Goal: Task Accomplishment & Management: Use online tool/utility

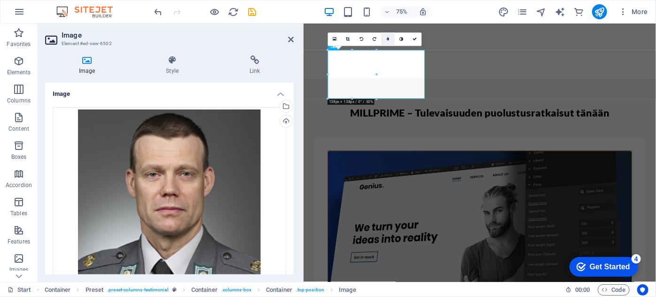
click at [390, 39] on link at bounding box center [389, 40] width 14 height 14
click at [403, 37] on icon at bounding box center [402, 39] width 4 height 4
click at [348, 41] on icon at bounding box center [349, 39] width 4 height 4
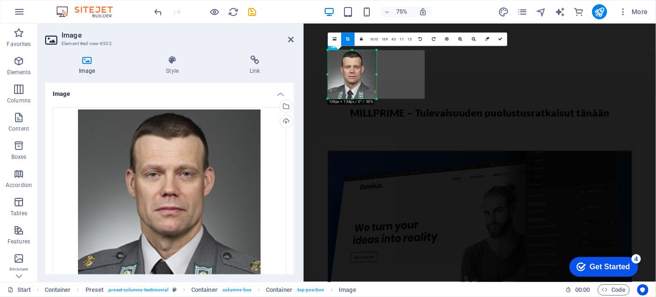
click at [343, 81] on div at bounding box center [352, 74] width 49 height 49
click at [498, 38] on link at bounding box center [501, 40] width 14 height 14
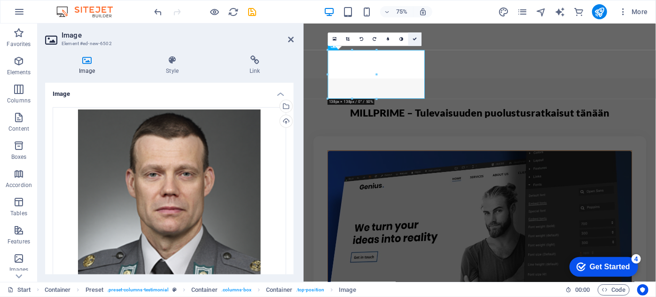
click at [416, 38] on icon at bounding box center [415, 39] width 4 height 4
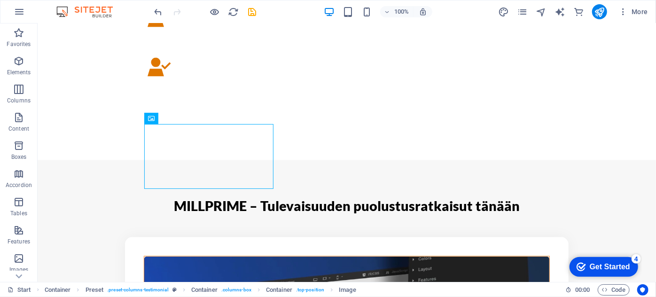
scroll to position [697, 0]
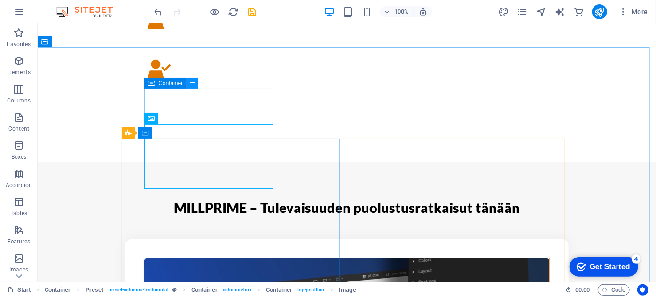
click at [190, 87] on icon at bounding box center [192, 83] width 5 height 10
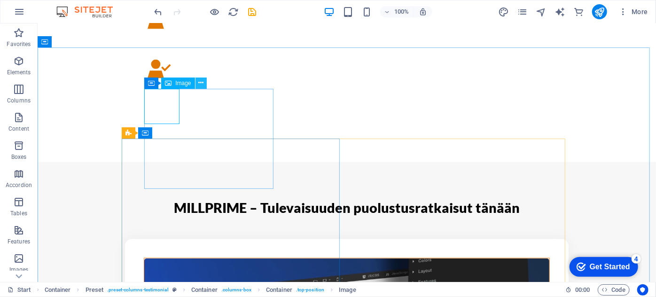
click at [200, 83] on icon at bounding box center [200, 83] width 5 height 10
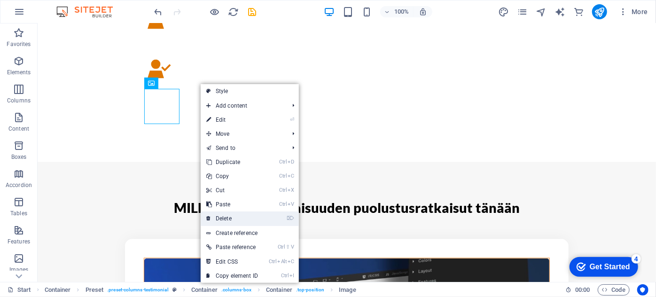
click at [229, 214] on link "⌦ Delete" at bounding box center [232, 219] width 63 height 14
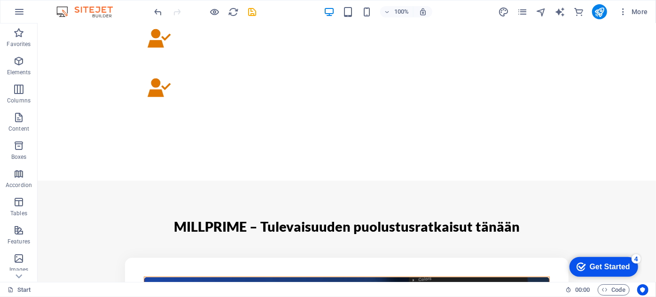
scroll to position [677, 0]
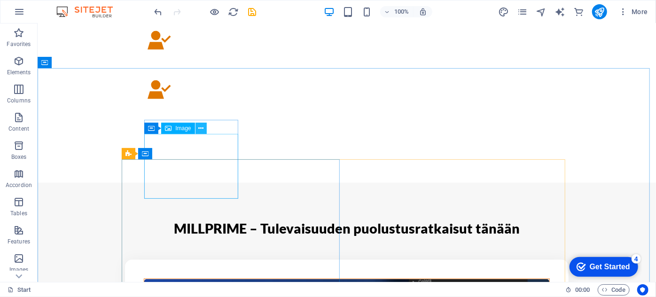
click at [198, 127] on icon at bounding box center [200, 129] width 5 height 10
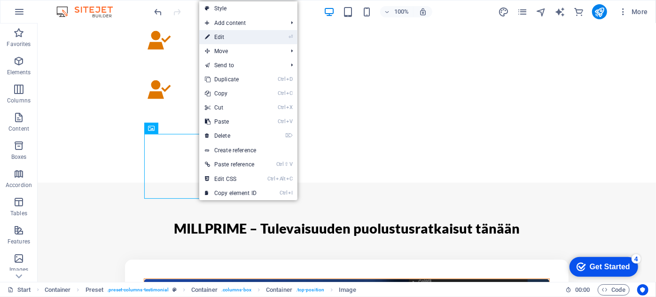
click at [236, 41] on link "⏎ Edit" at bounding box center [230, 37] width 63 height 14
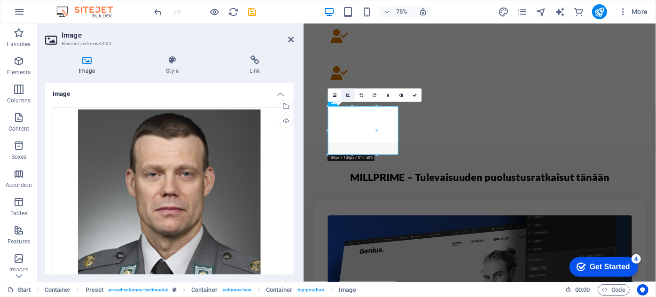
click at [344, 95] on link at bounding box center [349, 96] width 14 height 14
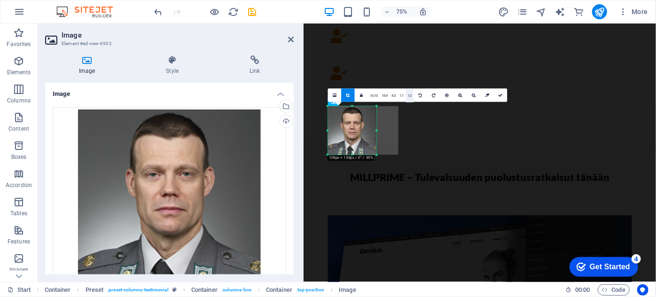
click at [410, 95] on link "1:2" at bounding box center [410, 96] width 8 height 14
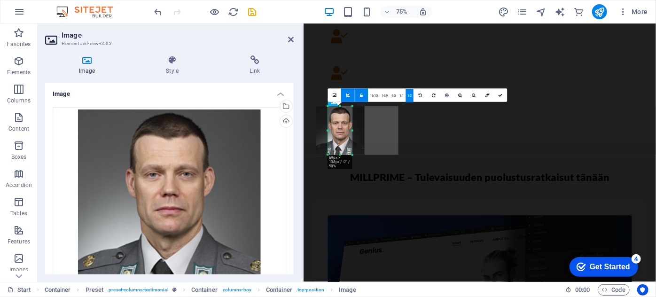
drag, startPoint x: 340, startPoint y: 122, endPoint x: 324, endPoint y: 122, distance: 16.0
click at [324, 122] on div at bounding box center [340, 131] width 49 height 49
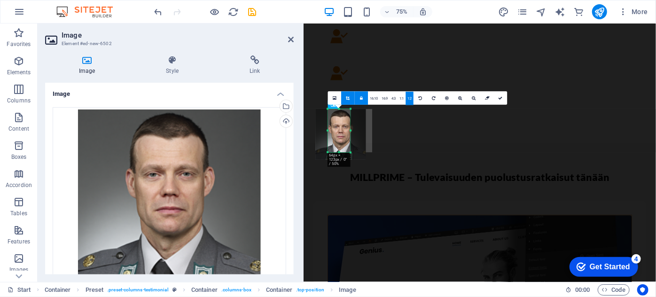
drag, startPoint x: 341, startPoint y: 156, endPoint x: 353, endPoint y: 149, distance: 13.7
click at [351, 149] on div "180 170 160 150 140 130 120 110 100 90 80 70 60 50 40 30 20 10 0 -10 -20 -30 -4…" at bounding box center [339, 130] width 23 height 43
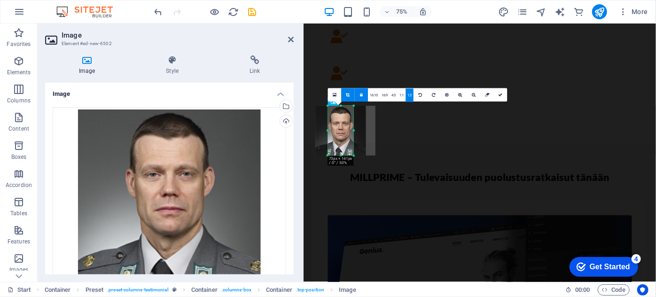
click at [354, 128] on div at bounding box center [354, 131] width 2 height 50
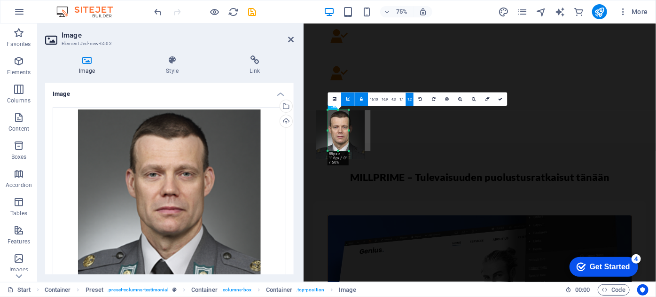
drag, startPoint x: 341, startPoint y: 155, endPoint x: 347, endPoint y: 145, distance: 11.8
click at [347, 145] on div "180 170 160 150 140 130 120 110 100 90 80 70 60 50 40 30 20 10 0 -10 -20 -30 -4…" at bounding box center [338, 131] width 21 height 41
click at [399, 101] on link "1:1" at bounding box center [402, 100] width 8 height 14
click at [395, 101] on link "4:3" at bounding box center [394, 100] width 8 height 14
click at [386, 100] on link "16:9" at bounding box center [385, 100] width 10 height 14
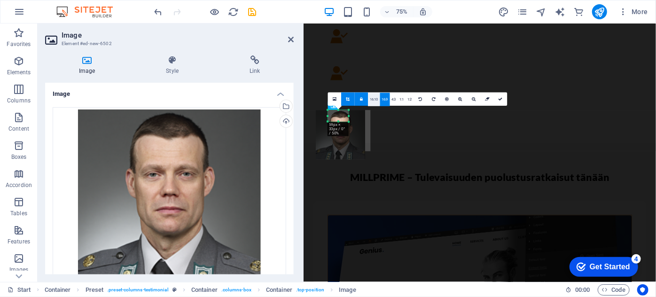
click at [377, 100] on link "16:10" at bounding box center [375, 100] width 12 height 14
click at [441, 291] on div "Start Container Preset . preset-columns-testimonial Container . columns-box Con…" at bounding box center [283, 290] width 551 height 11
click at [350, 95] on link at bounding box center [349, 100] width 14 height 14
type input "59"
select select "px"
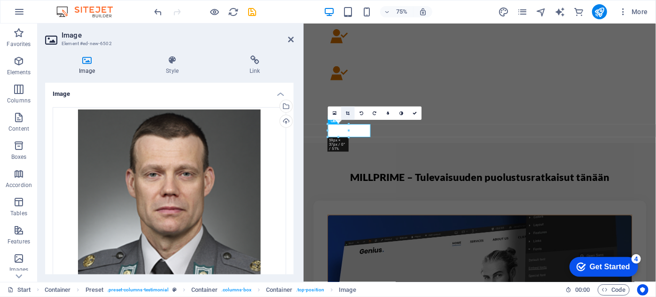
click at [349, 110] on link at bounding box center [349, 114] width 14 height 14
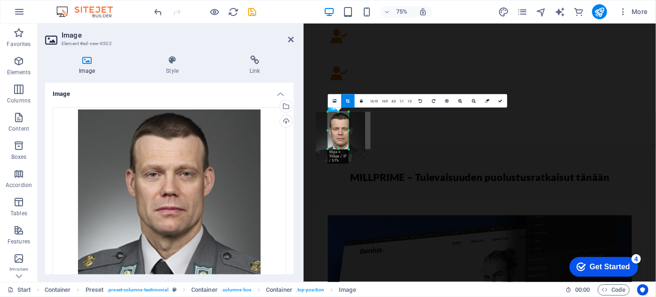
drag, startPoint x: 340, startPoint y: 137, endPoint x: 350, endPoint y: 170, distance: 33.9
drag, startPoint x: 349, startPoint y: 131, endPoint x: 356, endPoint y: 131, distance: 7.1
click at [355, 131] on div "180 170 160 150 140 130 120 110 100 90 80 70 60 50 40 30 20 10 0 -10 -20 -30 -4…" at bounding box center [341, 131] width 26 height 38
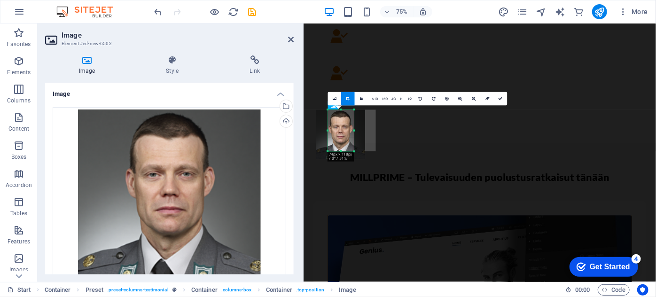
drag, startPoint x: 342, startPoint y: 150, endPoint x: 345, endPoint y: 155, distance: 6.3
click at [345, 152] on div "180 170 160 150 140 130 120 110 100 90 80 70 60 50 40 30 20 10 0 -10 -20 -30 -4…" at bounding box center [341, 131] width 26 height 42
click at [329, 132] on div at bounding box center [328, 131] width 2 height 42
click at [500, 98] on icon at bounding box center [501, 99] width 4 height 4
type input "72"
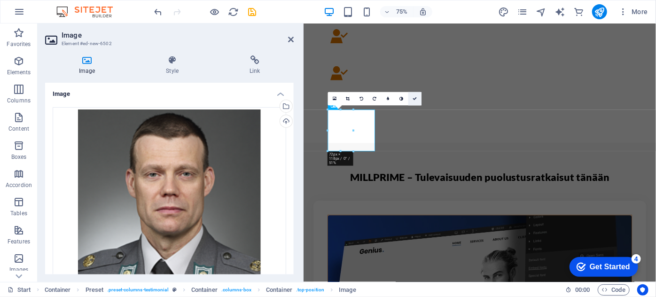
click at [413, 103] on link at bounding box center [416, 100] width 14 height 14
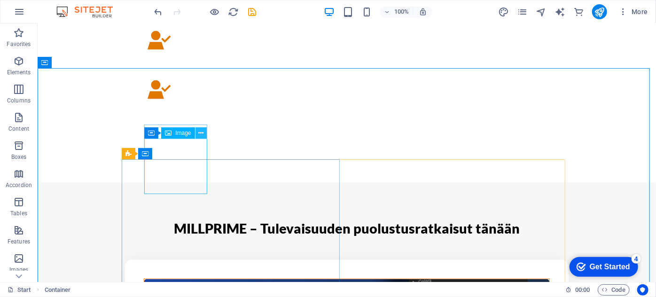
click at [202, 132] on icon at bounding box center [200, 133] width 5 height 10
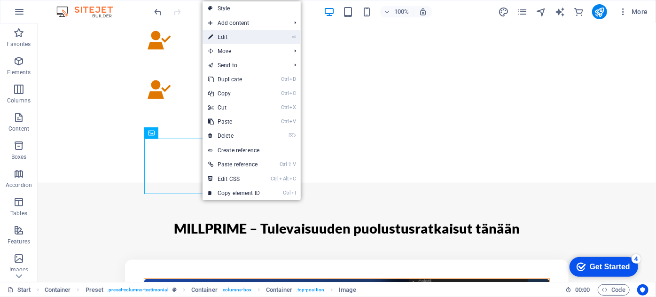
click at [241, 43] on link "⏎ Edit" at bounding box center [234, 37] width 63 height 14
select select "px"
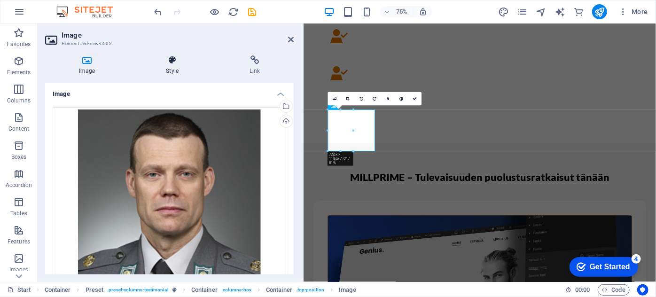
click at [175, 63] on icon at bounding box center [173, 59] width 80 height 9
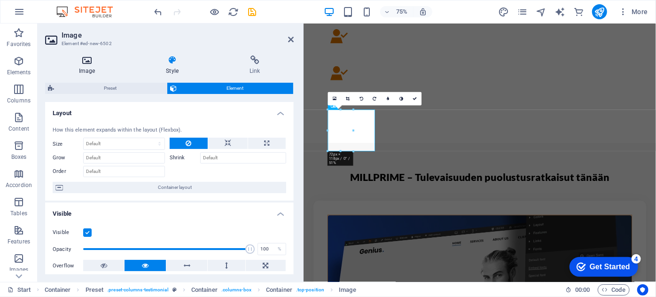
click at [89, 71] on h4 "Image" at bounding box center [88, 65] width 87 height 20
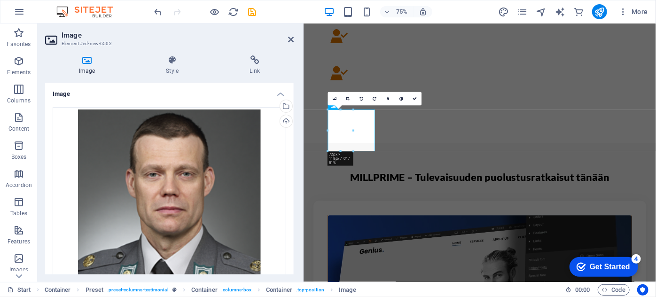
drag, startPoint x: 292, startPoint y: 122, endPoint x: 290, endPoint y: 179, distance: 56.9
click at [290, 179] on div "Drag files here, click to choose files or select files from Files or our free s…" at bounding box center [169, 247] width 249 height 295
drag, startPoint x: 294, startPoint y: 153, endPoint x: 291, endPoint y: 176, distance: 22.8
click at [291, 176] on div "Image Drag files here, click to choose files or select files from Files or our …" at bounding box center [169, 179] width 249 height 192
click at [174, 71] on h4 "Style" at bounding box center [175, 65] width 84 height 20
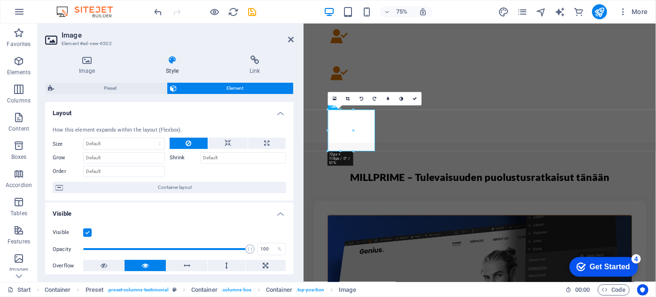
drag, startPoint x: 294, startPoint y: 122, endPoint x: 292, endPoint y: 145, distance: 23.2
click at [292, 145] on div "Image Style Link Image Drag files here, click to choose files or select files f…" at bounding box center [170, 165] width 264 height 234
drag, startPoint x: 292, startPoint y: 151, endPoint x: 291, endPoint y: 173, distance: 21.2
click at [291, 173] on div "How this element expands within the layout (Flexbox). Size Default auto px % 1/…" at bounding box center [169, 160] width 249 height 82
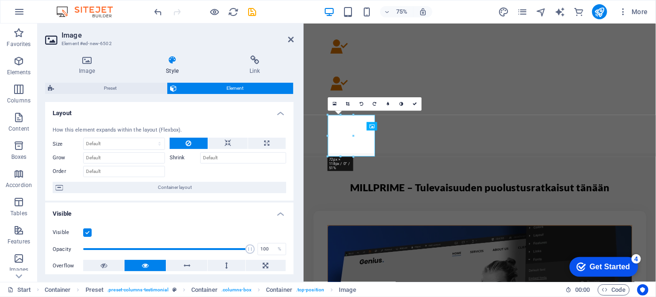
scroll to position [657, 0]
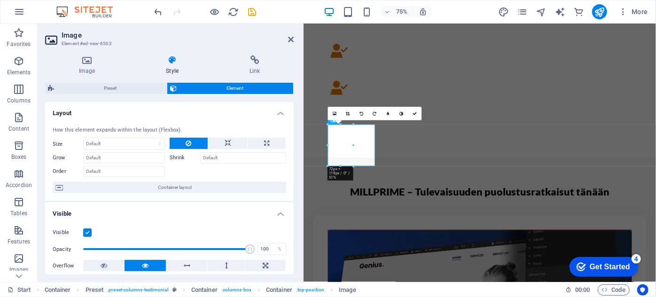
click at [240, 83] on span "Element" at bounding box center [235, 88] width 111 height 11
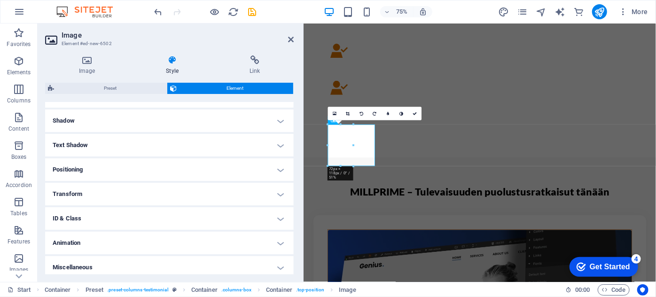
scroll to position [224, 0]
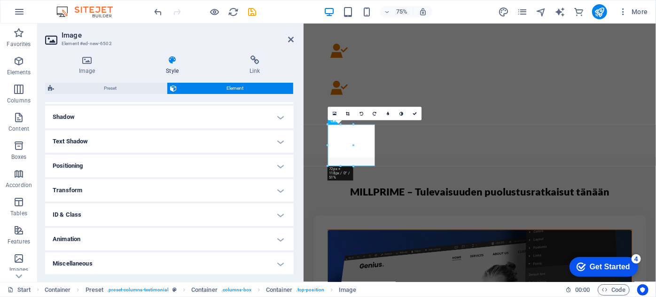
click at [278, 121] on h4 "Shadow" at bounding box center [169, 117] width 249 height 23
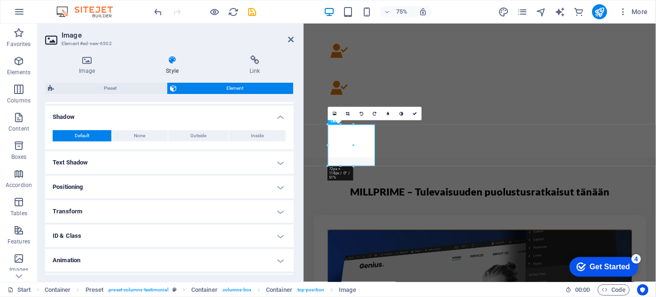
click at [278, 121] on h4 "Shadow" at bounding box center [169, 114] width 249 height 17
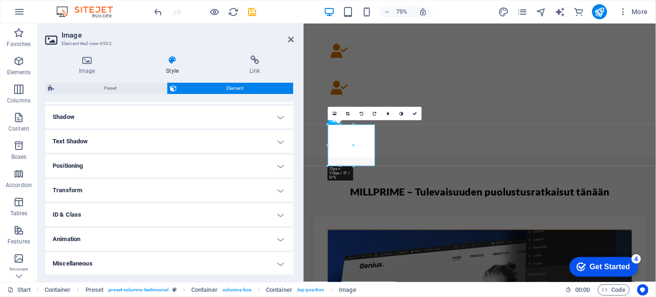
drag, startPoint x: 292, startPoint y: 224, endPoint x: 292, endPoint y: 198, distance: 25.9
click at [292, 198] on ul "Layout How this element expands within the layout (Flexbox). Size Default auto …" at bounding box center [169, 77] width 249 height 398
drag, startPoint x: 292, startPoint y: 204, endPoint x: 300, endPoint y: 160, distance: 44.5
click at [300, 160] on div "Image Style Link Image Drag files here, click to choose files or select files f…" at bounding box center [170, 165] width 264 height 234
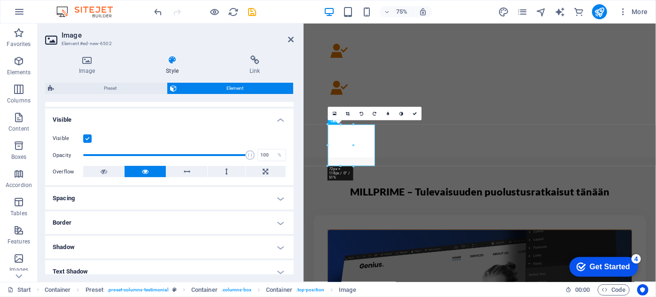
scroll to position [93, 0]
drag, startPoint x: 292, startPoint y: 203, endPoint x: 0, endPoint y: 163, distance: 295.2
click at [89, 139] on label at bounding box center [87, 139] width 8 height 8
click at [0, 0] on input "Visible" at bounding box center [0, 0] width 0 height 0
click at [89, 139] on label at bounding box center [87, 139] width 8 height 8
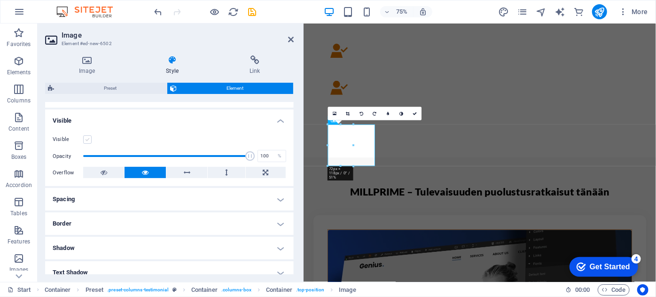
click at [0, 0] on input "Visible" at bounding box center [0, 0] width 0 height 0
drag, startPoint x: 292, startPoint y: 153, endPoint x: 295, endPoint y: 130, distance: 23.7
click at [295, 130] on div "Image Style Link Image Drag files here, click to choose files or select files f…" at bounding box center [170, 165] width 264 height 234
drag, startPoint x: 294, startPoint y: 145, endPoint x: 293, endPoint y: 116, distance: 29.2
click at [293, 116] on div "Layout How this element expands within the layout (Flexbox). Size Default auto …" at bounding box center [169, 188] width 249 height 173
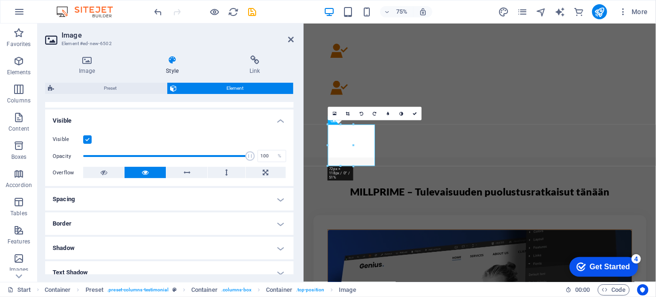
click at [91, 54] on div "Image Style Link Image Drag files here, click to choose files or select files f…" at bounding box center [170, 165] width 264 height 234
click at [86, 64] on icon at bounding box center [87, 59] width 84 height 9
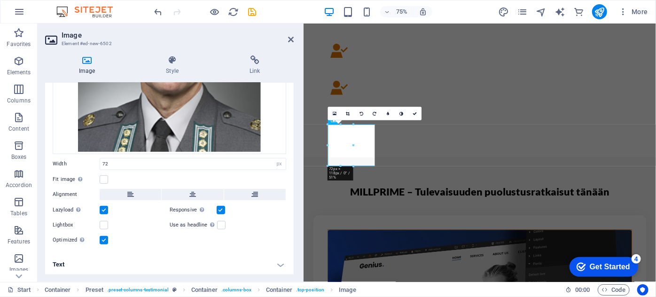
scroll to position [142, 0]
drag, startPoint x: 292, startPoint y: 217, endPoint x: 294, endPoint y: 201, distance: 16.2
click at [294, 201] on div "Image Style Link Image Drag files here, click to choose files or select files f…" at bounding box center [170, 165] width 264 height 234
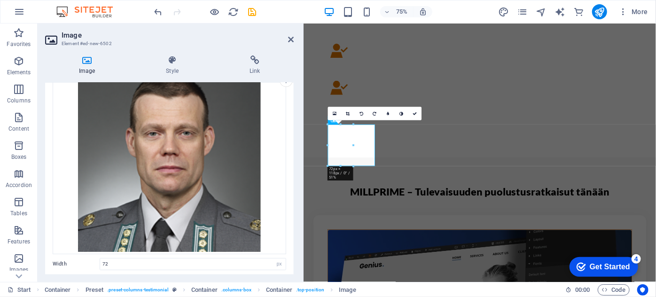
scroll to position [0, 0]
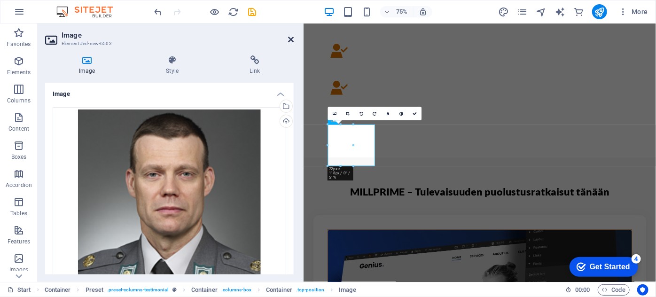
click at [293, 39] on icon at bounding box center [291, 40] width 6 height 8
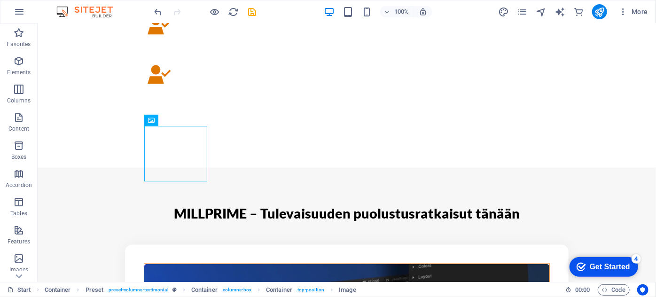
scroll to position [699, 0]
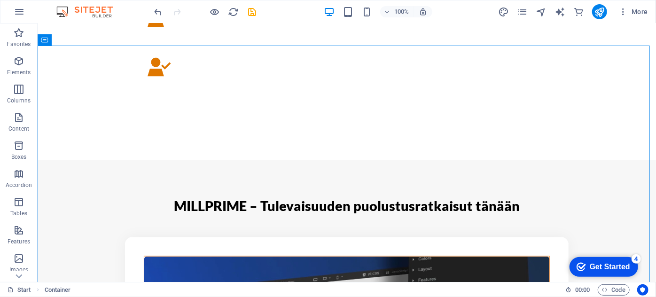
drag, startPoint x: 649, startPoint y: 167, endPoint x: 653, endPoint y: 149, distance: 18.6
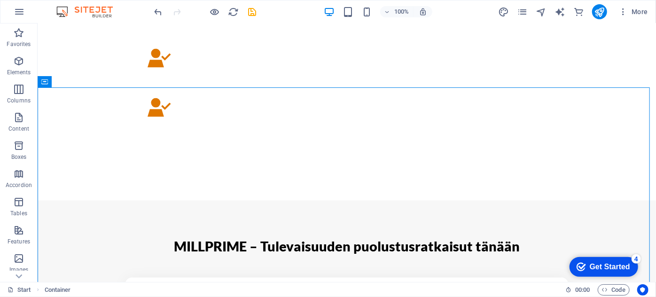
scroll to position [657, 0]
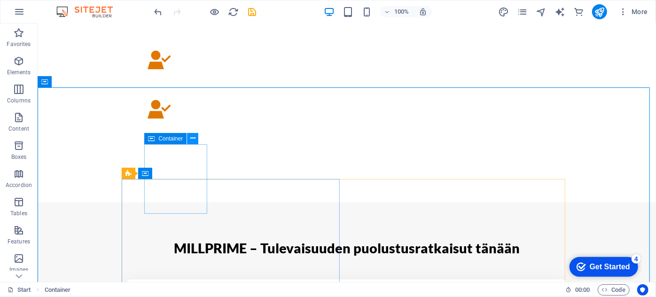
click at [190, 139] on icon at bounding box center [192, 139] width 5 height 10
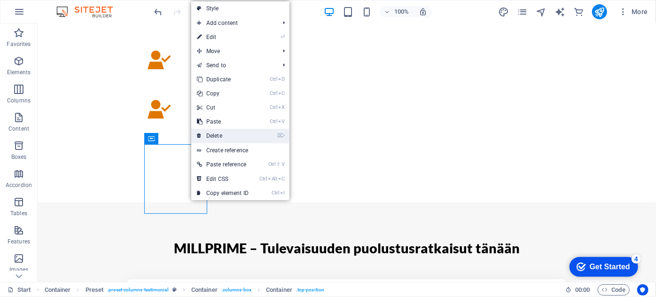
click at [208, 130] on link "⌦ Delete" at bounding box center [222, 136] width 63 height 14
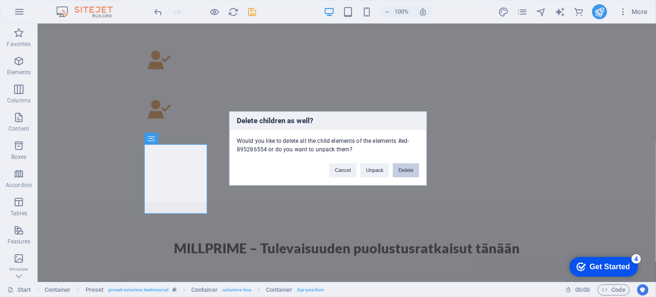
click at [403, 167] on button "Delete" at bounding box center [406, 171] width 26 height 14
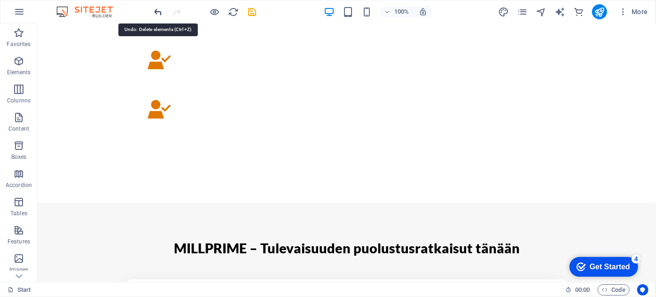
click at [158, 11] on icon "undo" at bounding box center [158, 12] width 11 height 11
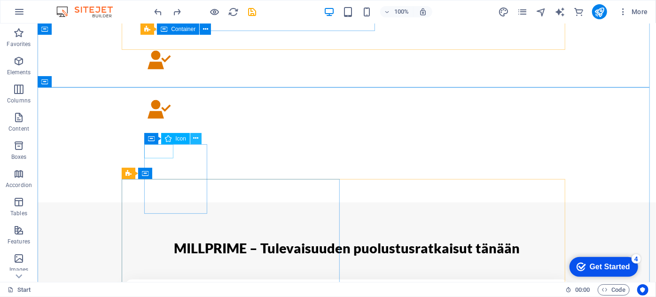
click at [196, 139] on icon at bounding box center [195, 139] width 5 height 10
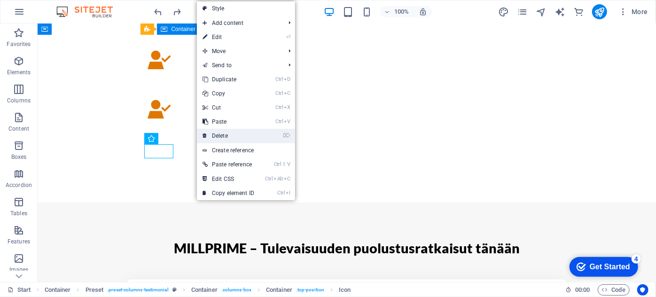
click at [210, 134] on link "⌦ Delete" at bounding box center [228, 136] width 63 height 14
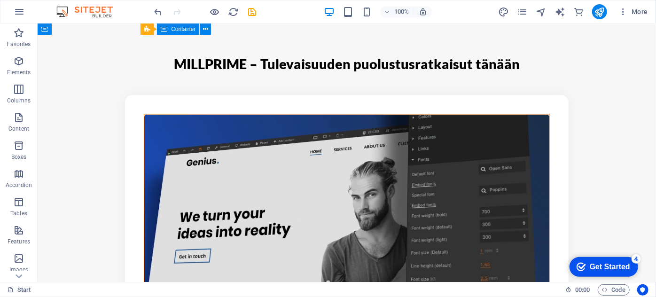
scroll to position [907, 0]
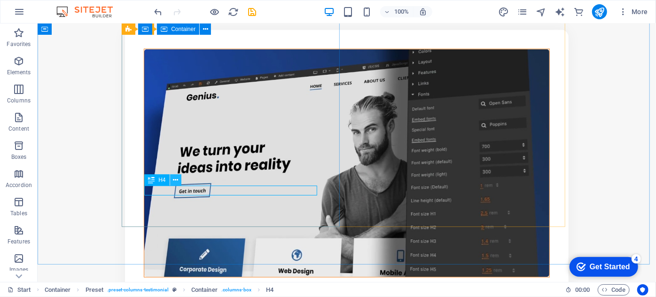
click at [179, 182] on button at bounding box center [175, 179] width 11 height 11
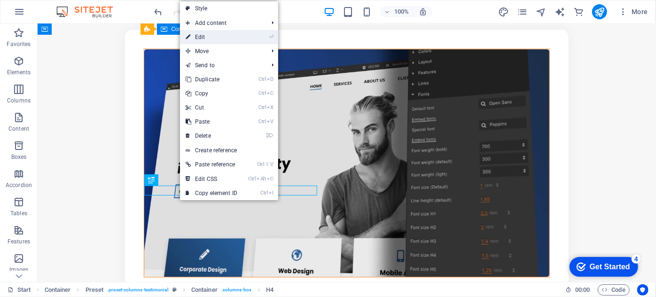
click at [218, 37] on link "⏎ Edit" at bounding box center [211, 37] width 63 height 14
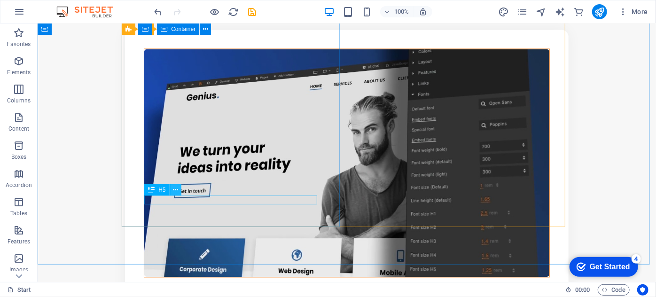
click at [175, 190] on icon at bounding box center [175, 190] width 5 height 10
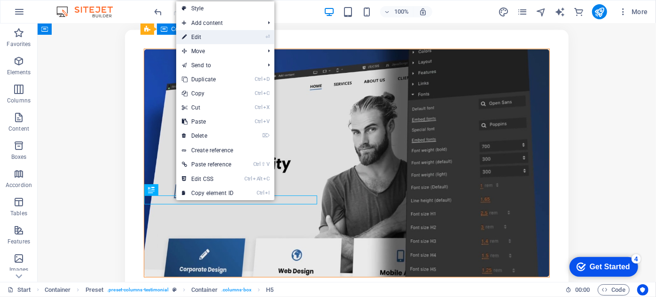
click at [223, 39] on link "⏎ Edit" at bounding box center [207, 37] width 63 height 14
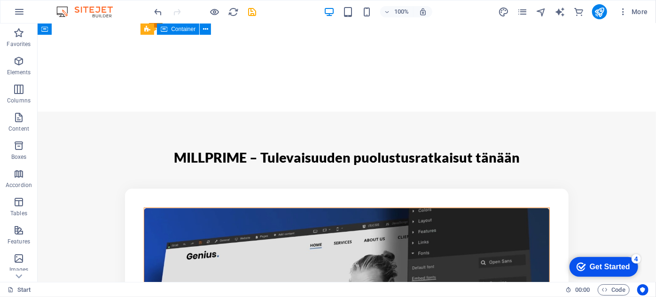
scroll to position [744, 0]
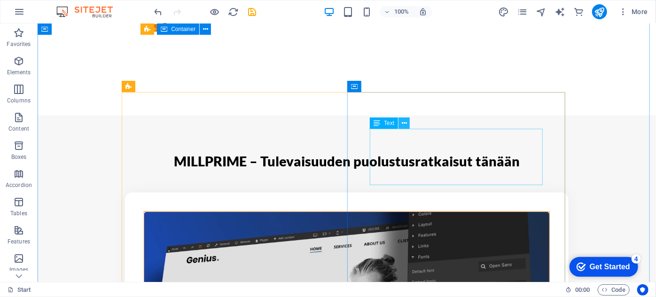
click at [403, 124] on icon at bounding box center [404, 124] width 5 height 10
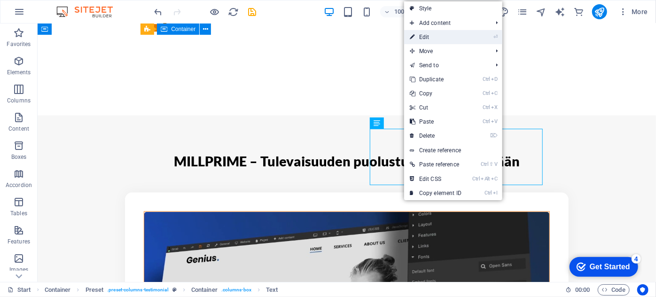
click at [429, 40] on link "⏎ Edit" at bounding box center [435, 37] width 63 height 14
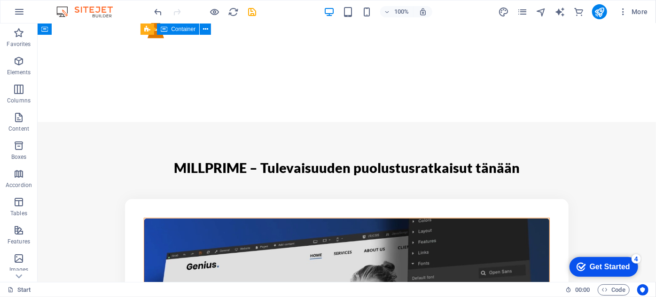
scroll to position [738, 0]
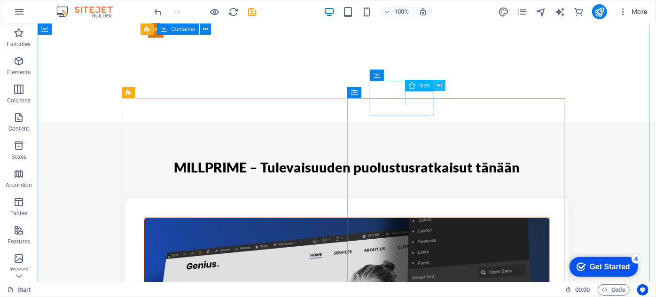
click at [436, 86] on button at bounding box center [440, 85] width 11 height 11
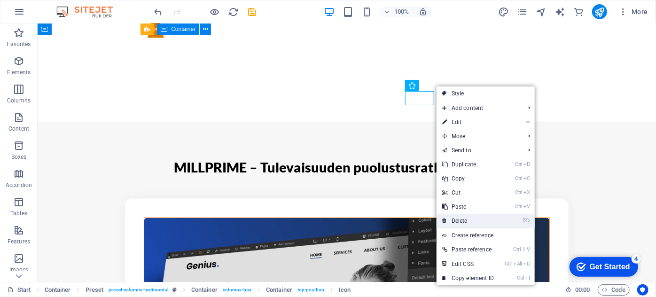
click at [465, 216] on link "⌦ Delete" at bounding box center [468, 221] width 63 height 14
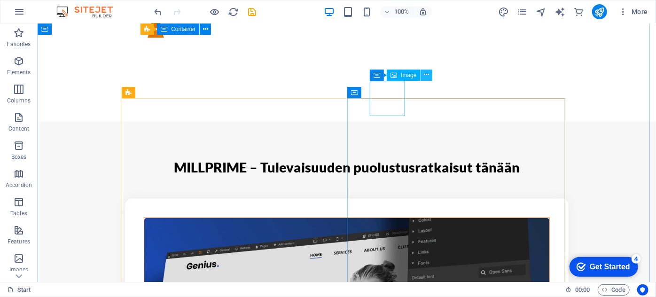
click at [425, 75] on icon at bounding box center [426, 75] width 5 height 10
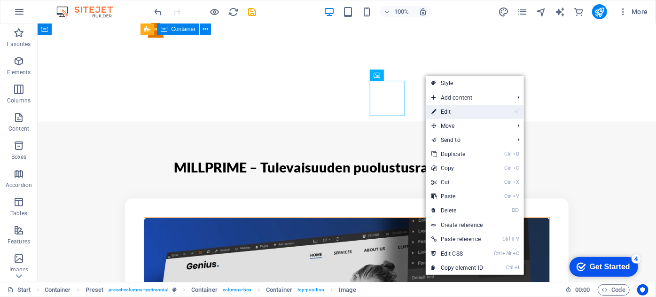
click at [438, 109] on link "⏎ Edit" at bounding box center [457, 112] width 63 height 14
select select "px"
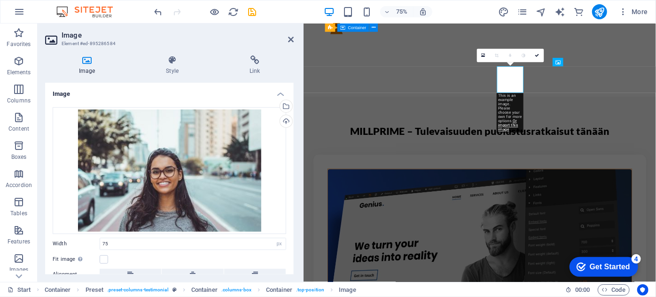
drag, startPoint x: 292, startPoint y: 152, endPoint x: 291, endPoint y: 170, distance: 17.5
click at [291, 170] on div "Drag files here, click to choose files or select files from Files or our free s…" at bounding box center [169, 217] width 249 height 234
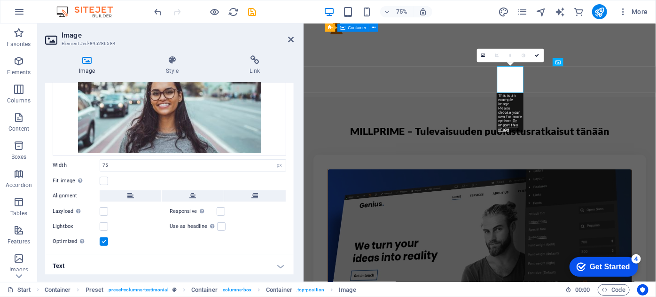
scroll to position [81, 0]
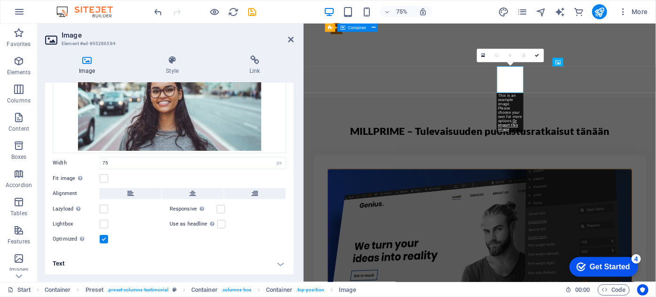
drag, startPoint x: 291, startPoint y: 206, endPoint x: 301, endPoint y: 90, distance: 116.1
click at [301, 90] on div "Image Style Link Image Drag files here, click to choose files or select files f…" at bounding box center [170, 165] width 264 height 234
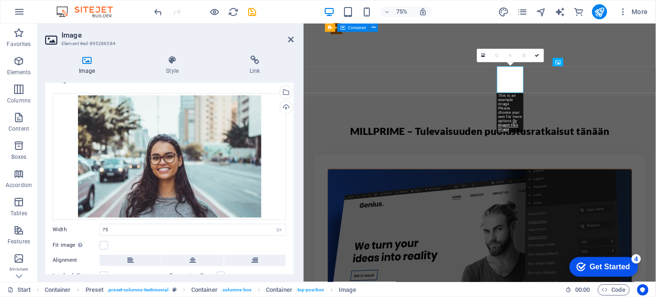
scroll to position [0, 0]
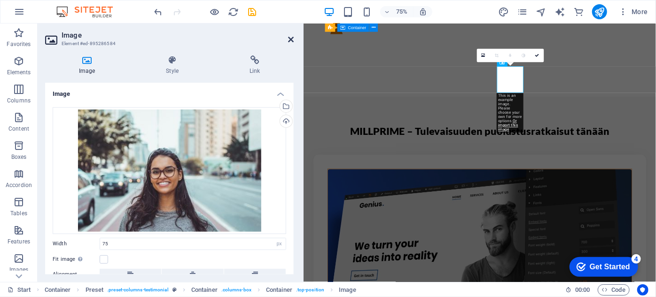
click at [291, 40] on icon at bounding box center [291, 40] width 6 height 8
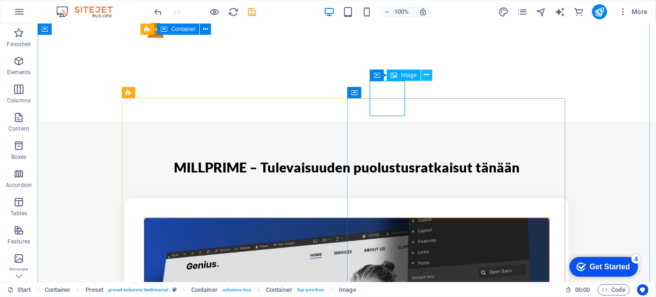
click at [426, 76] on icon at bounding box center [426, 75] width 5 height 10
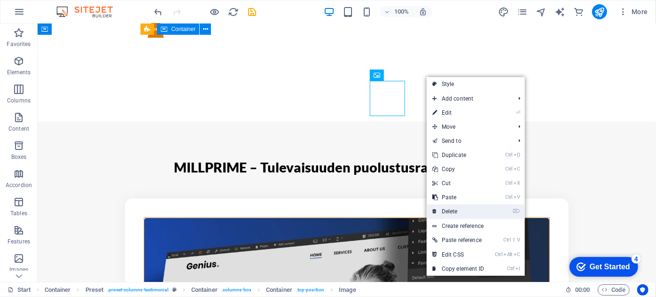
click at [452, 209] on link "⌦ Delete" at bounding box center [458, 212] width 63 height 14
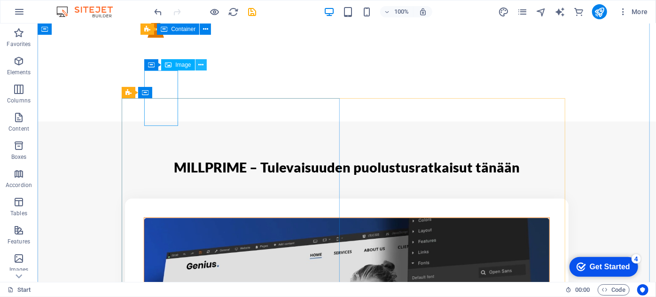
click at [197, 65] on button at bounding box center [201, 64] width 11 height 11
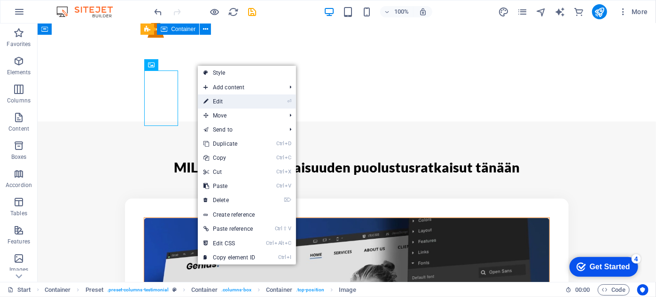
click at [217, 99] on link "⏎ Edit" at bounding box center [229, 102] width 63 height 14
select select "px"
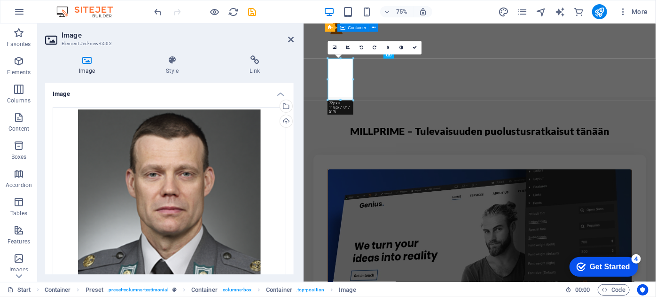
drag, startPoint x: 292, startPoint y: 122, endPoint x: 294, endPoint y: 157, distance: 35.3
click at [294, 157] on div "Image Style Link Image Drag files here, click to choose files or select files f…" at bounding box center [170, 165] width 264 height 234
drag, startPoint x: 294, startPoint y: 136, endPoint x: 293, endPoint y: 157, distance: 21.2
click at [293, 157] on div "Image Drag files here, click to choose files or select files from Files or our …" at bounding box center [169, 179] width 249 height 192
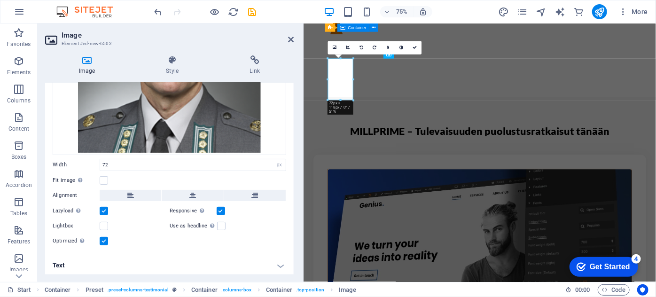
scroll to position [142, 0]
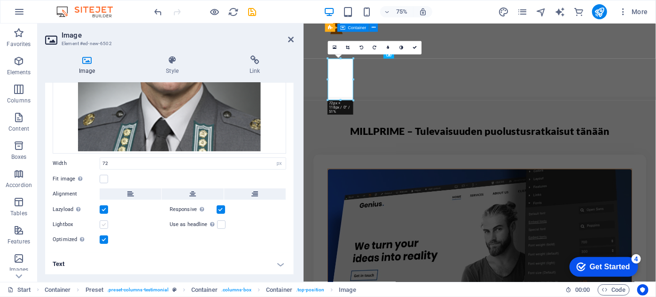
click at [106, 221] on label at bounding box center [104, 225] width 8 height 8
click at [0, 0] on input "Lightbox" at bounding box center [0, 0] width 0 height 0
click at [106, 221] on label at bounding box center [104, 225] width 8 height 8
click at [0, 0] on input "Lightbox" at bounding box center [0, 0] width 0 height 0
click at [104, 181] on label at bounding box center [104, 179] width 8 height 8
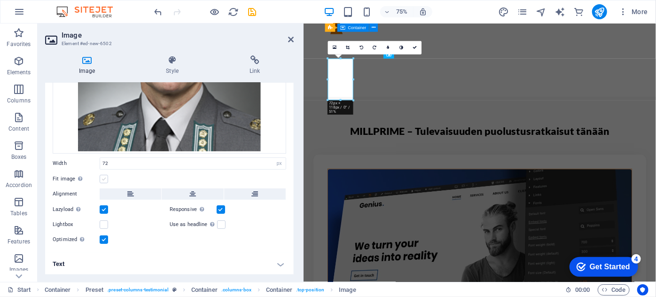
click at [0, 0] on input "Fit image Automatically fit image to a fixed width and height" at bounding box center [0, 0] width 0 height 0
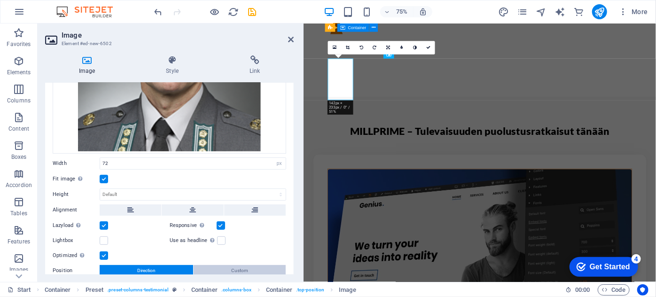
click at [217, 267] on button "Custom" at bounding box center [240, 270] width 92 height 11
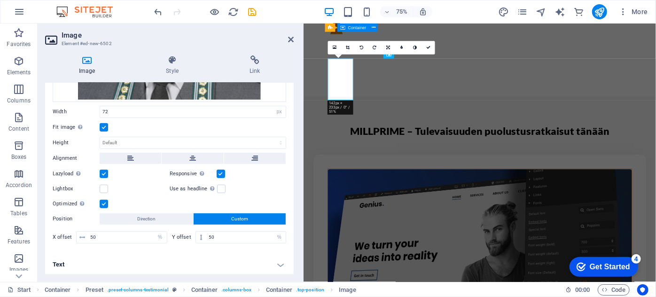
scroll to position [131, 0]
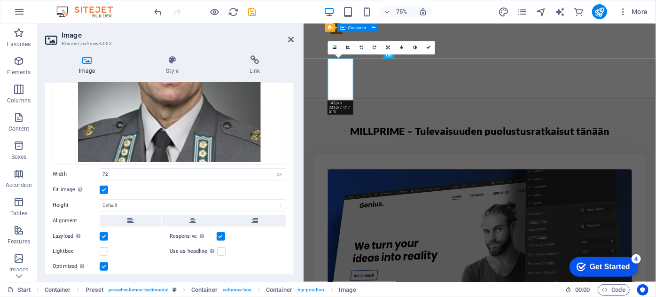
drag, startPoint x: 293, startPoint y: 194, endPoint x: 0, endPoint y: 220, distance: 294.2
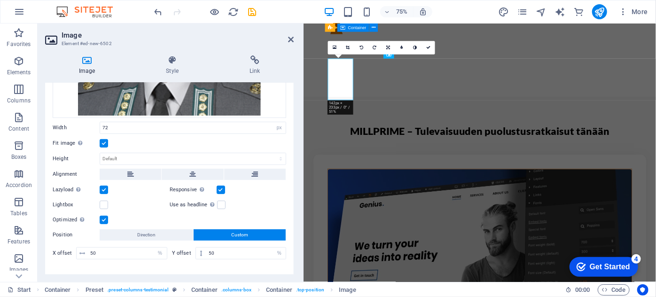
scroll to position [193, 0]
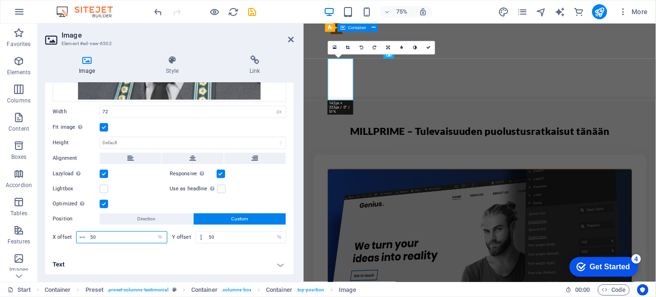
click at [138, 237] on input "50" at bounding box center [127, 237] width 79 height 11
type input "5"
click at [142, 217] on span "Direction" at bounding box center [146, 218] width 18 height 11
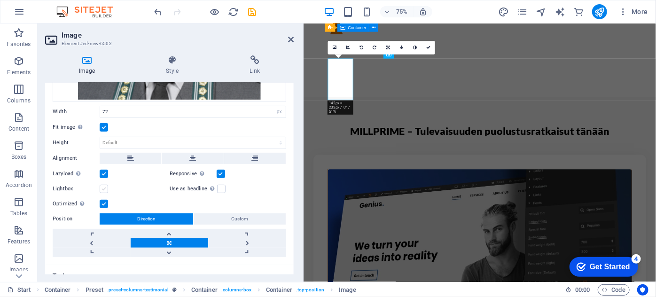
click at [103, 190] on label at bounding box center [104, 189] width 8 height 8
click at [0, 0] on input "Lightbox" at bounding box center [0, 0] width 0 height 0
click at [103, 190] on label at bounding box center [104, 189] width 8 height 8
click at [0, 0] on input "Lightbox" at bounding box center [0, 0] width 0 height 0
drag, startPoint x: 294, startPoint y: 201, endPoint x: 297, endPoint y: 156, distance: 45.7
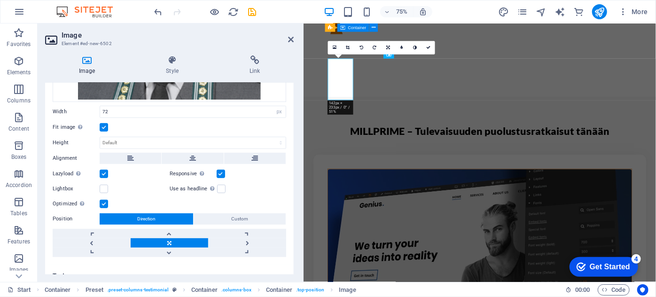
click at [297, 156] on div "Image Style Link Image Drag files here, click to choose files or select files f…" at bounding box center [170, 165] width 264 height 234
click at [433, 48] on link at bounding box center [429, 48] width 14 height 14
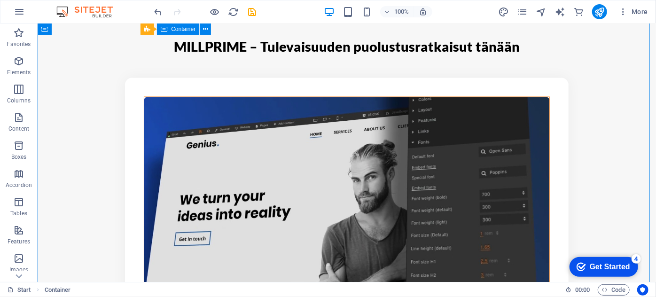
scroll to position [753, 0]
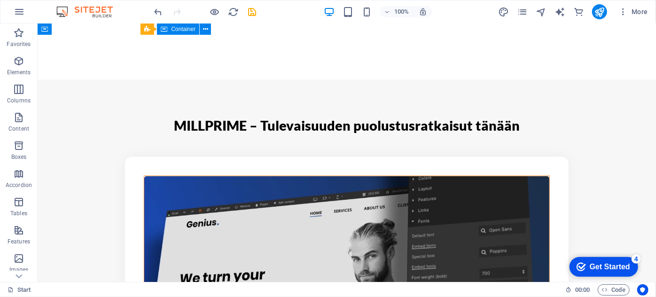
scroll to position [778, 0]
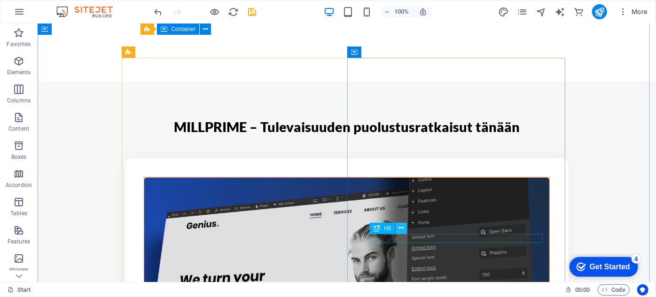
click at [399, 229] on icon at bounding box center [401, 228] width 5 height 10
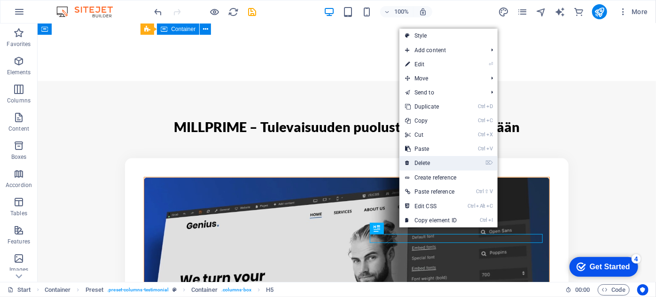
click at [425, 165] on link "⌦ Delete" at bounding box center [431, 163] width 63 height 14
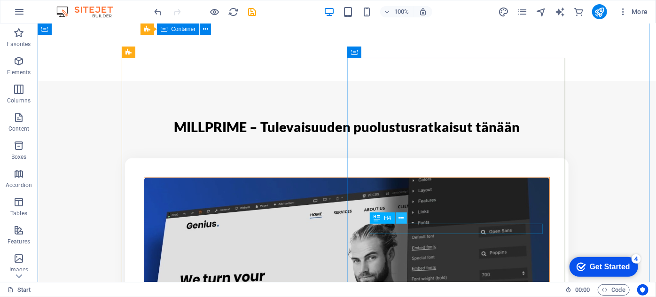
click at [401, 218] on icon at bounding box center [401, 218] width 5 height 10
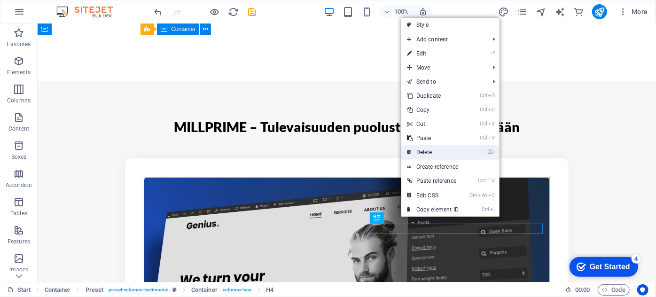
click at [424, 154] on link "⌦ Delete" at bounding box center [433, 152] width 63 height 14
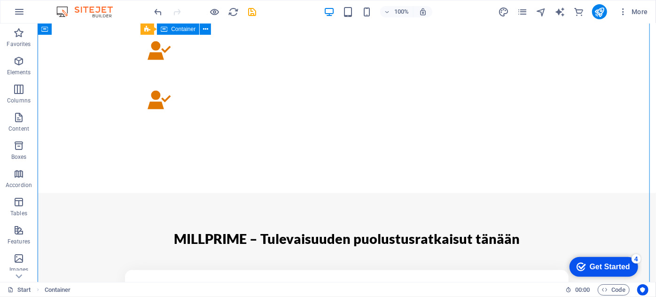
scroll to position [655, 0]
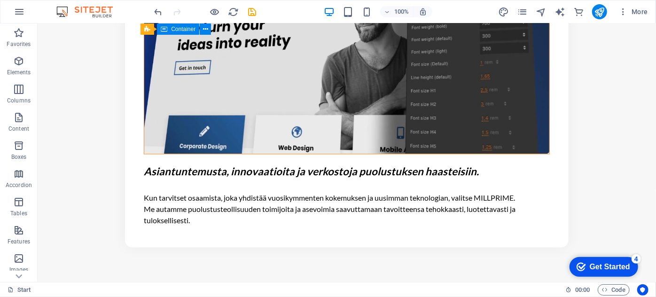
scroll to position [1107, 0]
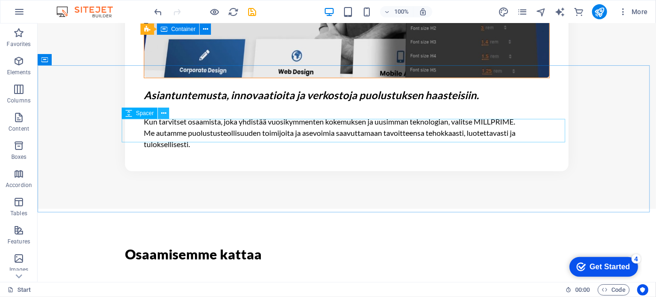
click at [161, 114] on icon at bounding box center [163, 114] width 5 height 10
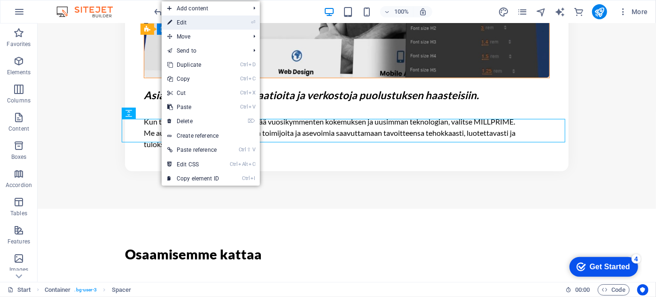
click at [196, 24] on link "⏎ Edit" at bounding box center [193, 23] width 63 height 14
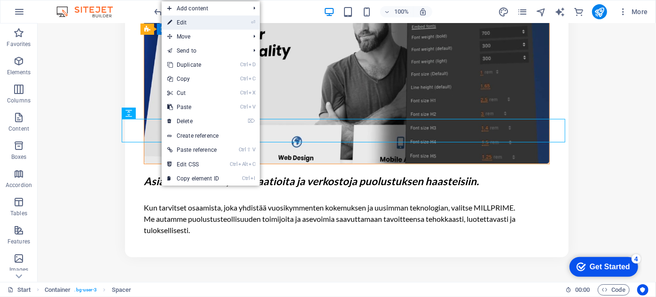
select select "px"
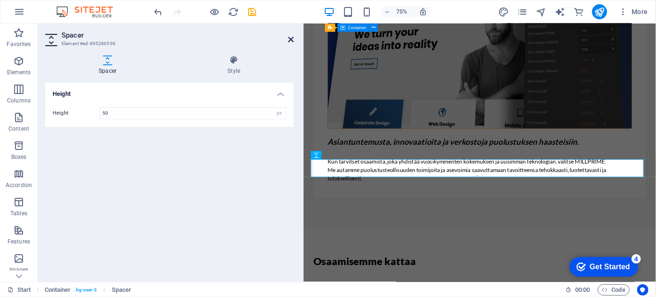
click at [292, 42] on icon at bounding box center [291, 40] width 6 height 8
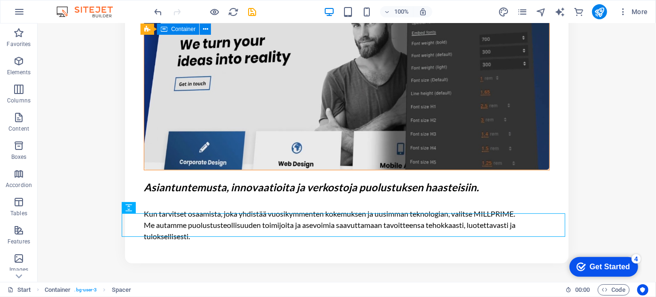
scroll to position [1004, 0]
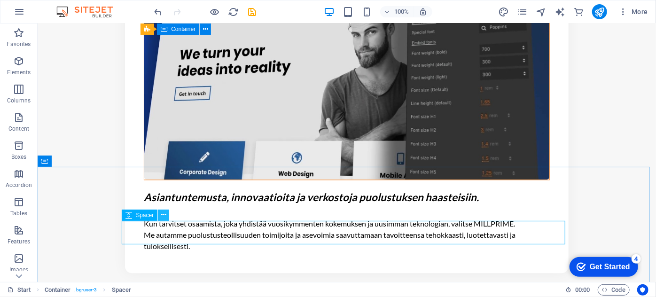
click at [160, 217] on button at bounding box center [163, 215] width 11 height 11
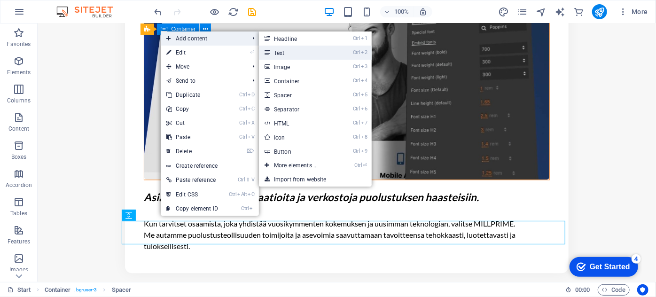
click at [286, 50] on link "Ctrl 2 Text" at bounding box center [298, 53] width 78 height 14
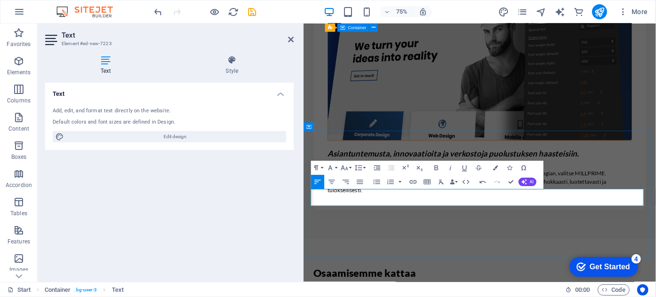
drag, startPoint x: 456, startPoint y: 262, endPoint x: 357, endPoint y: 264, distance: 98.3
click at [437, 167] on icon "button" at bounding box center [437, 168] width 8 height 8
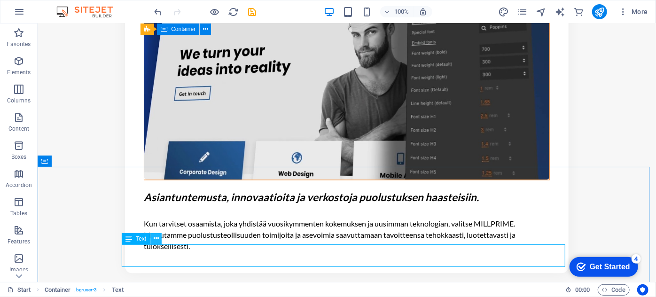
click at [158, 240] on icon at bounding box center [156, 239] width 5 height 10
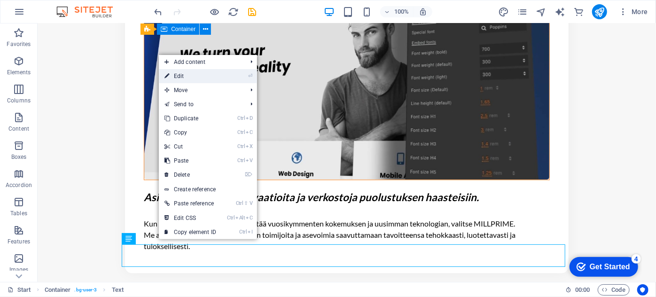
click at [197, 76] on link "⏎ Edit" at bounding box center [190, 76] width 63 height 14
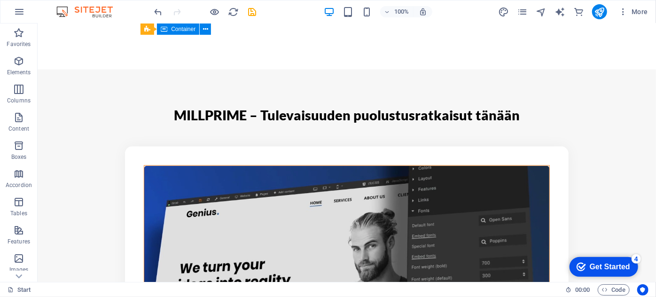
scroll to position [727, 0]
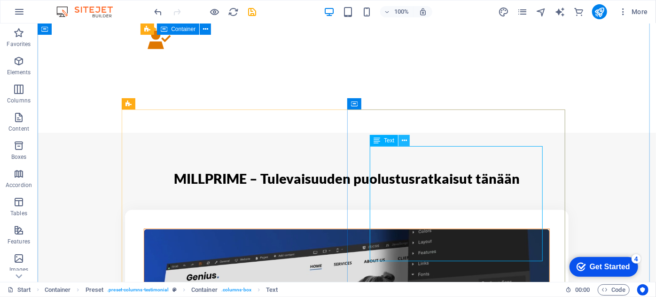
click at [408, 142] on button at bounding box center [404, 140] width 11 height 11
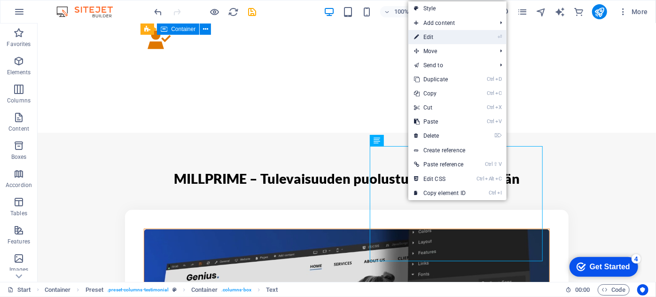
click at [431, 41] on link "⏎ Edit" at bounding box center [440, 37] width 63 height 14
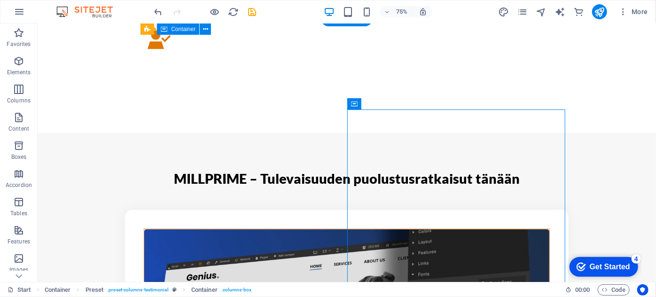
drag, startPoint x: 463, startPoint y: 197, endPoint x: 414, endPoint y: 295, distance: 109.6
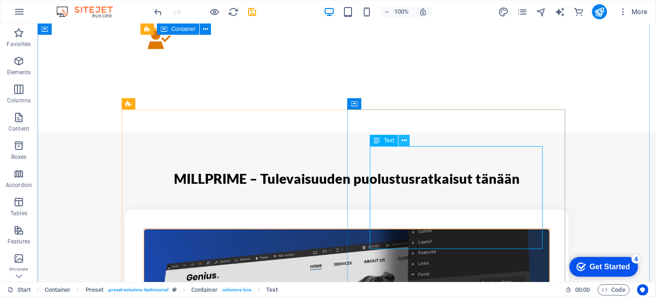
click at [403, 144] on icon at bounding box center [404, 141] width 5 height 10
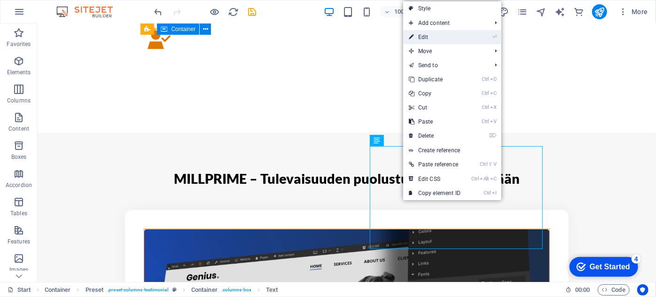
click at [445, 34] on link "⏎ Edit" at bounding box center [434, 37] width 63 height 14
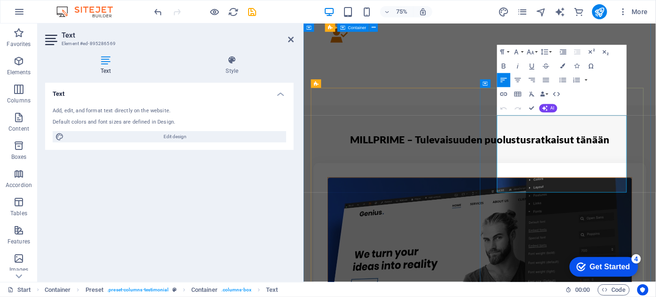
drag, startPoint x: 728, startPoint y: 201, endPoint x: 654, endPoint y: 228, distance: 79.6
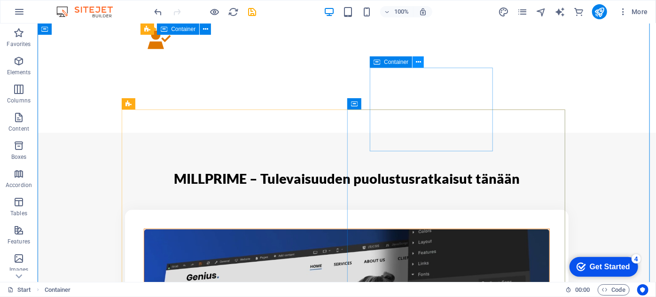
click at [418, 66] on icon at bounding box center [418, 62] width 5 height 10
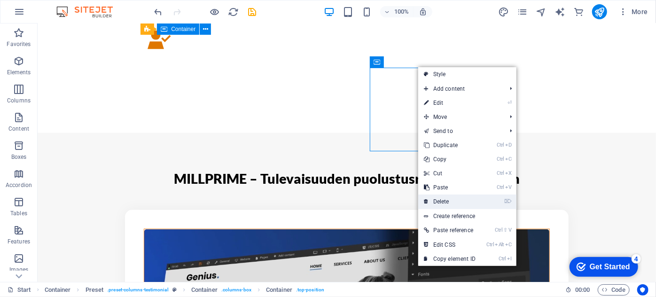
click at [444, 198] on link "⌦ Delete" at bounding box center [450, 202] width 63 height 14
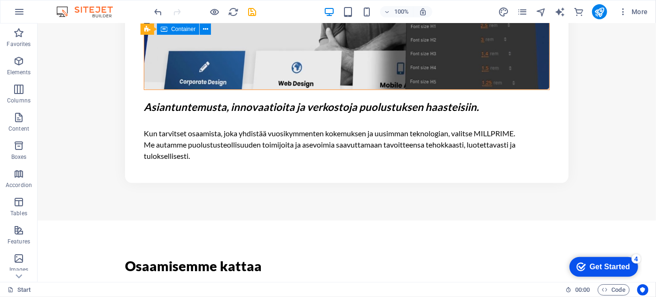
scroll to position [1097, 0]
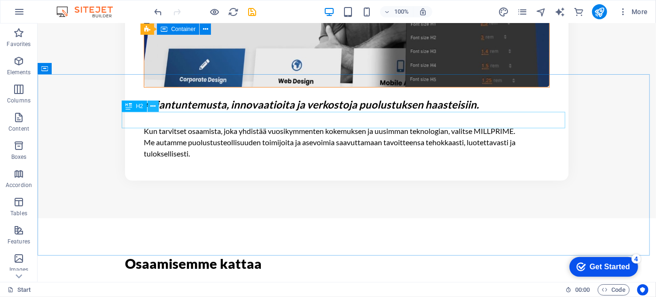
click at [155, 105] on icon at bounding box center [152, 107] width 5 height 10
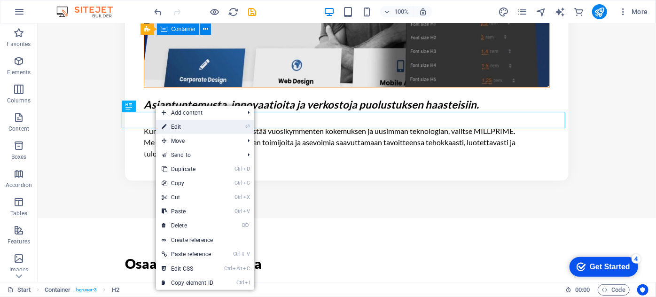
click at [171, 122] on link "⏎ Edit" at bounding box center [187, 127] width 63 height 14
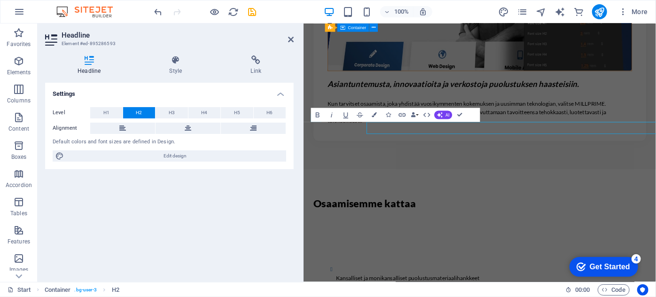
scroll to position [1054, 0]
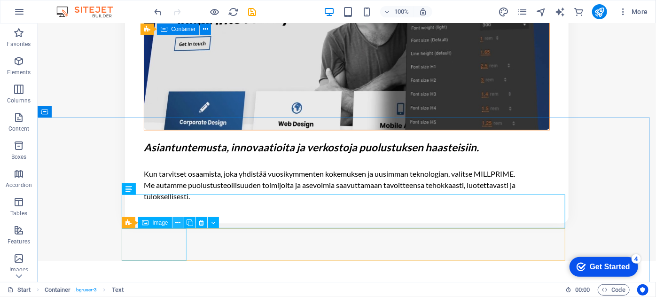
click at [175, 224] on button at bounding box center [178, 222] width 11 height 11
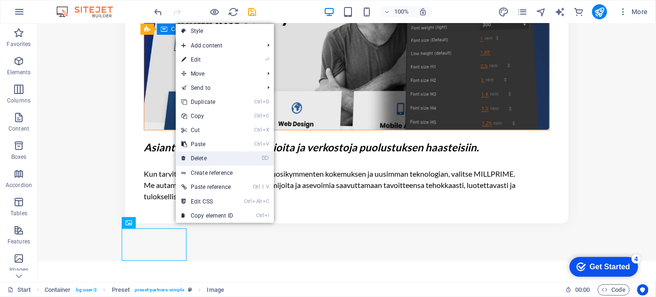
click at [192, 155] on link "⌦ Delete" at bounding box center [207, 158] width 63 height 14
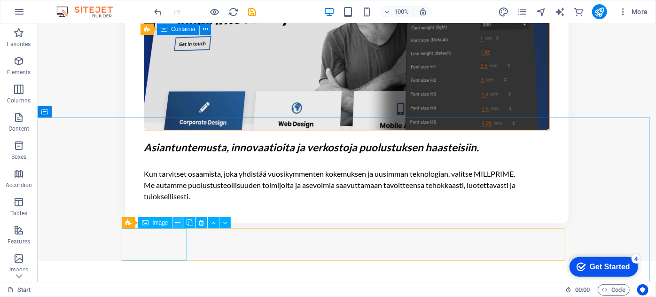
click at [174, 225] on button at bounding box center [178, 222] width 11 height 11
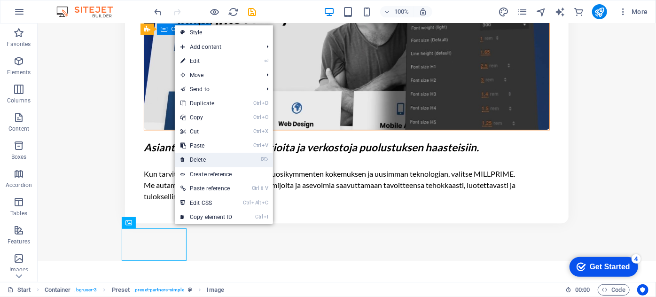
click at [202, 158] on link "⌦ Delete" at bounding box center [206, 160] width 63 height 14
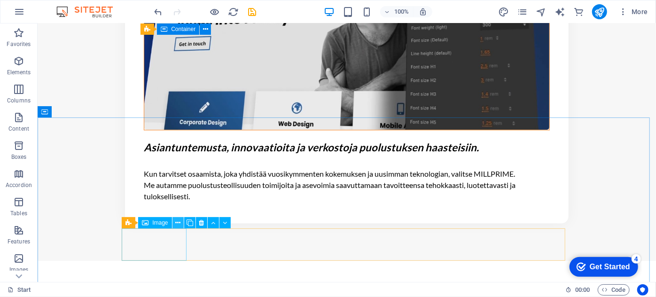
click at [178, 225] on icon at bounding box center [177, 223] width 5 height 10
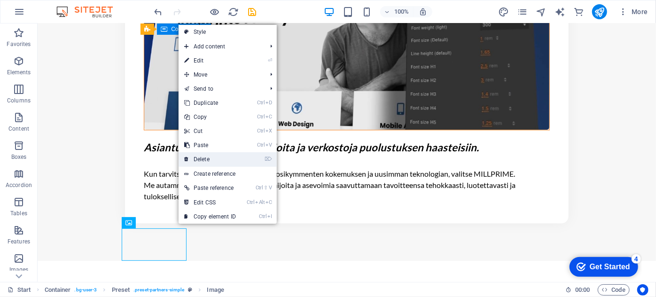
click at [205, 162] on link "⌦ Delete" at bounding box center [210, 159] width 63 height 14
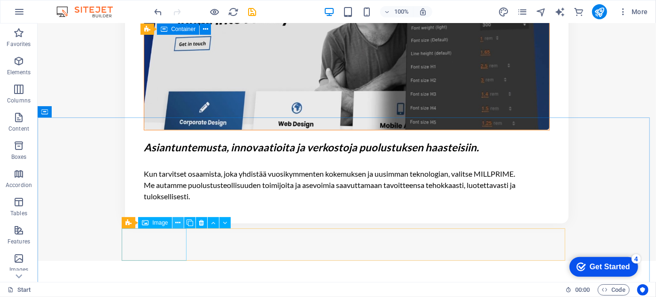
click at [179, 224] on icon at bounding box center [177, 223] width 5 height 10
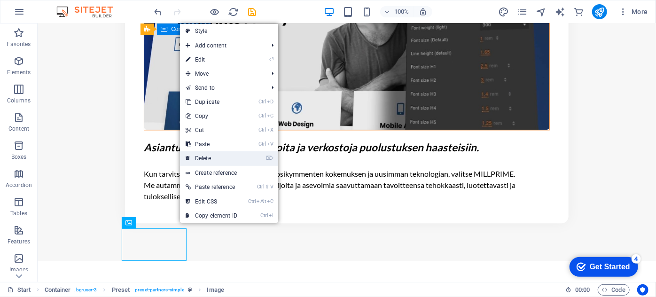
click at [206, 159] on link "⌦ Delete" at bounding box center [211, 158] width 63 height 14
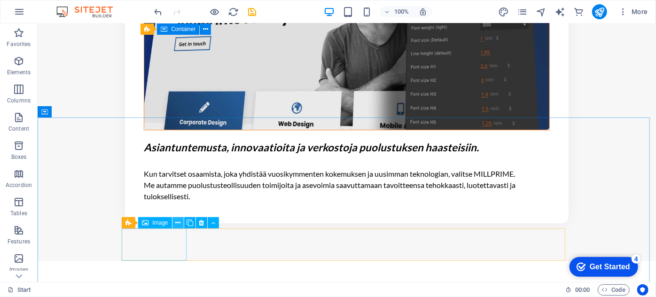
click at [179, 221] on icon at bounding box center [177, 223] width 5 height 10
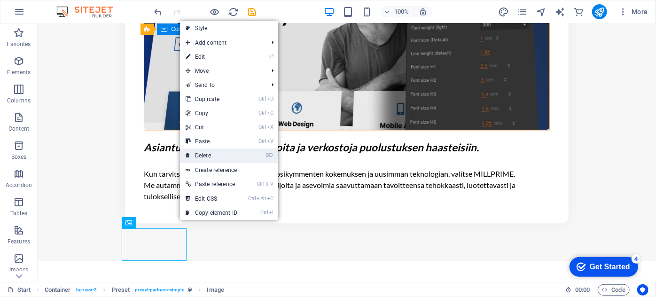
click at [203, 158] on link "⌦ Delete" at bounding box center [211, 156] width 63 height 14
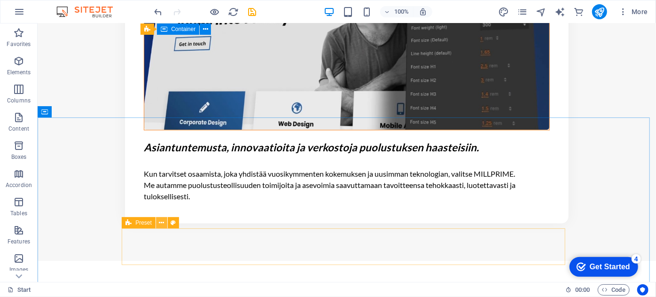
click at [163, 223] on icon at bounding box center [161, 223] width 5 height 10
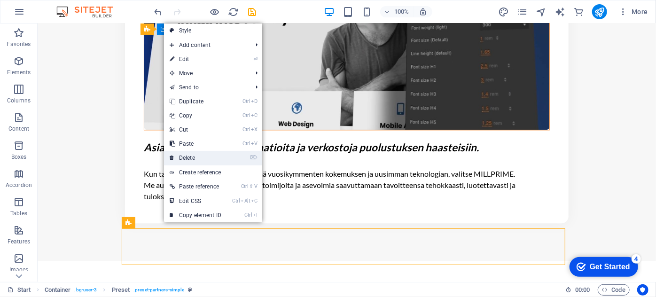
click at [185, 155] on link "⌦ Delete" at bounding box center [195, 158] width 63 height 14
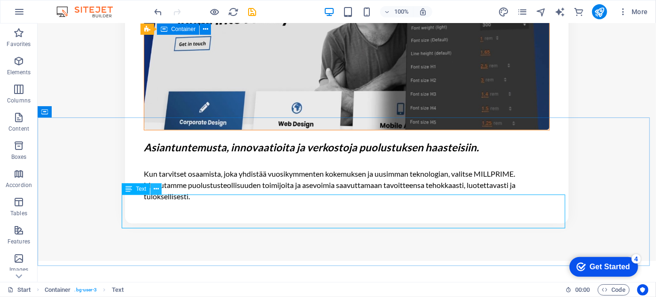
click at [158, 189] on icon at bounding box center [156, 189] width 5 height 10
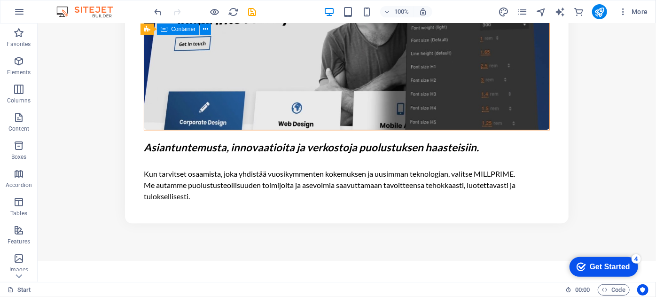
scroll to position [1077, 0]
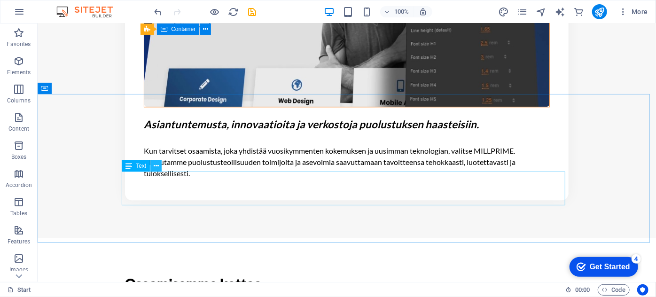
click at [155, 167] on icon at bounding box center [156, 166] width 5 height 10
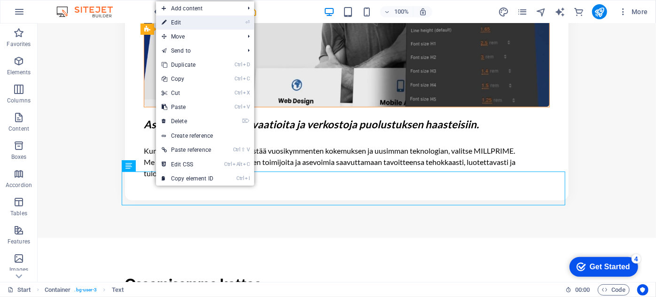
click at [198, 27] on link "⏎ Edit" at bounding box center [187, 23] width 63 height 14
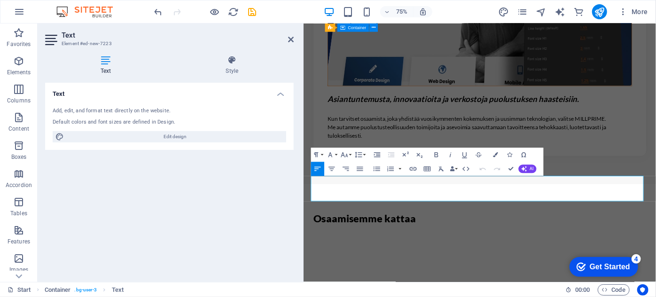
scroll to position [1022, 0]
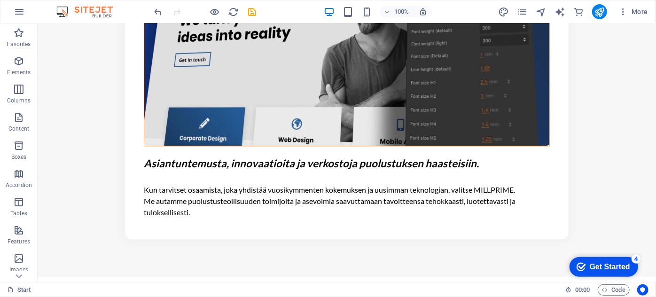
scroll to position [1120, 0]
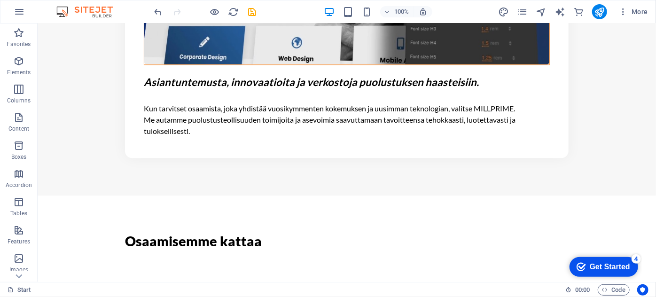
drag, startPoint x: 654, startPoint y: 152, endPoint x: 115, endPoint y: 37, distance: 551.5
click at [158, 232] on icon at bounding box center [156, 230] width 5 height 10
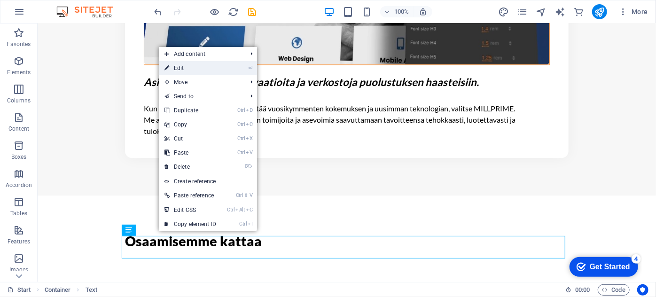
click at [196, 70] on link "⏎ Edit" at bounding box center [190, 68] width 63 height 14
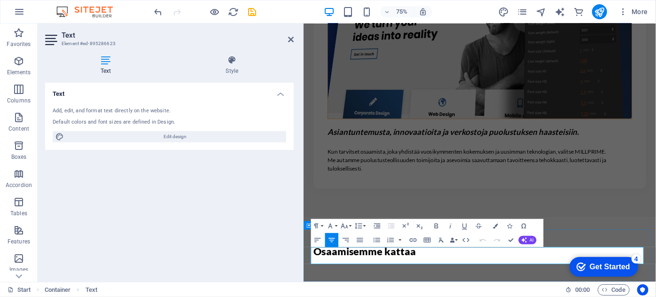
click at [291, 39] on icon at bounding box center [291, 40] width 6 height 8
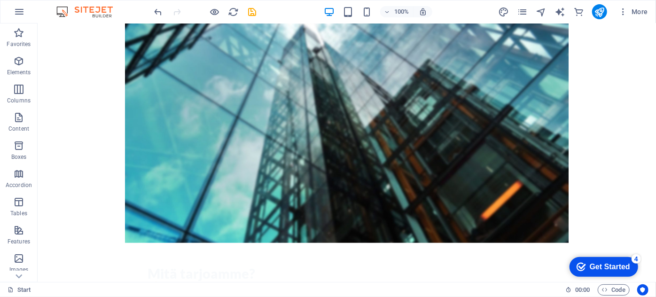
scroll to position [118, 0]
